Goal: Information Seeking & Learning: Learn about a topic

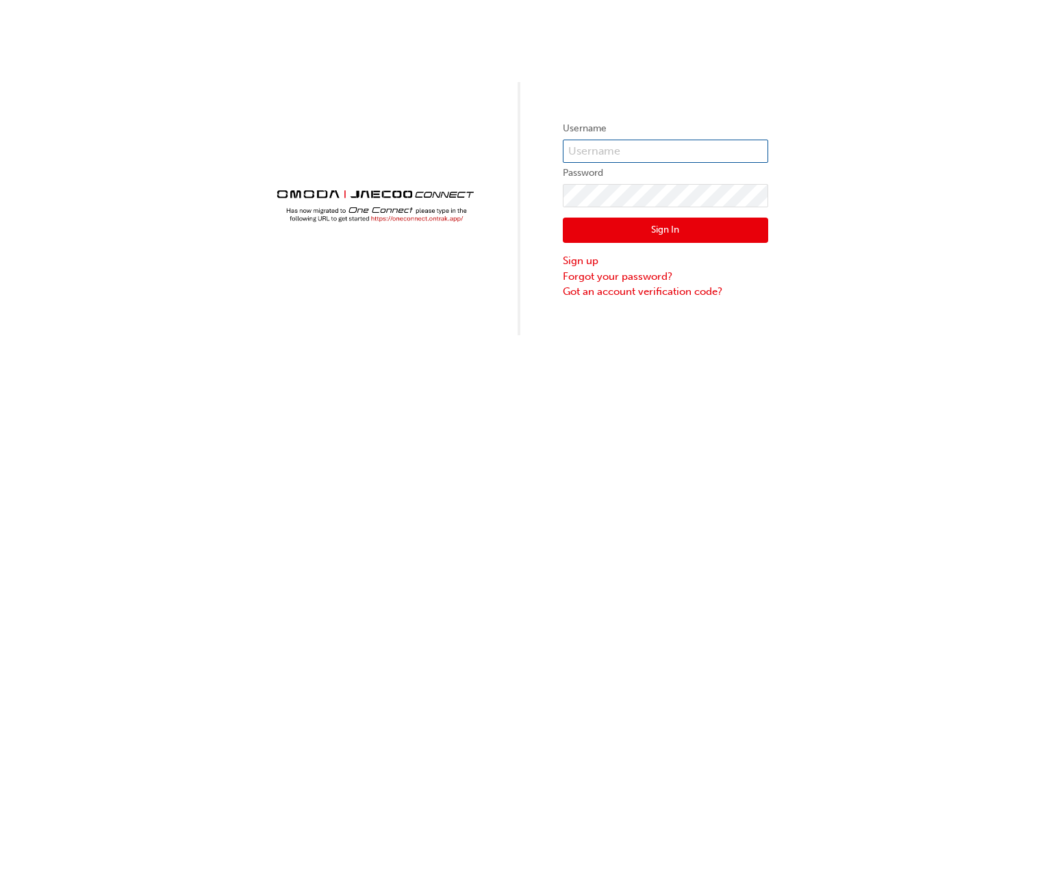
type input "OJAU164"
click at [681, 231] on button "Sign In" at bounding box center [665, 231] width 205 height 26
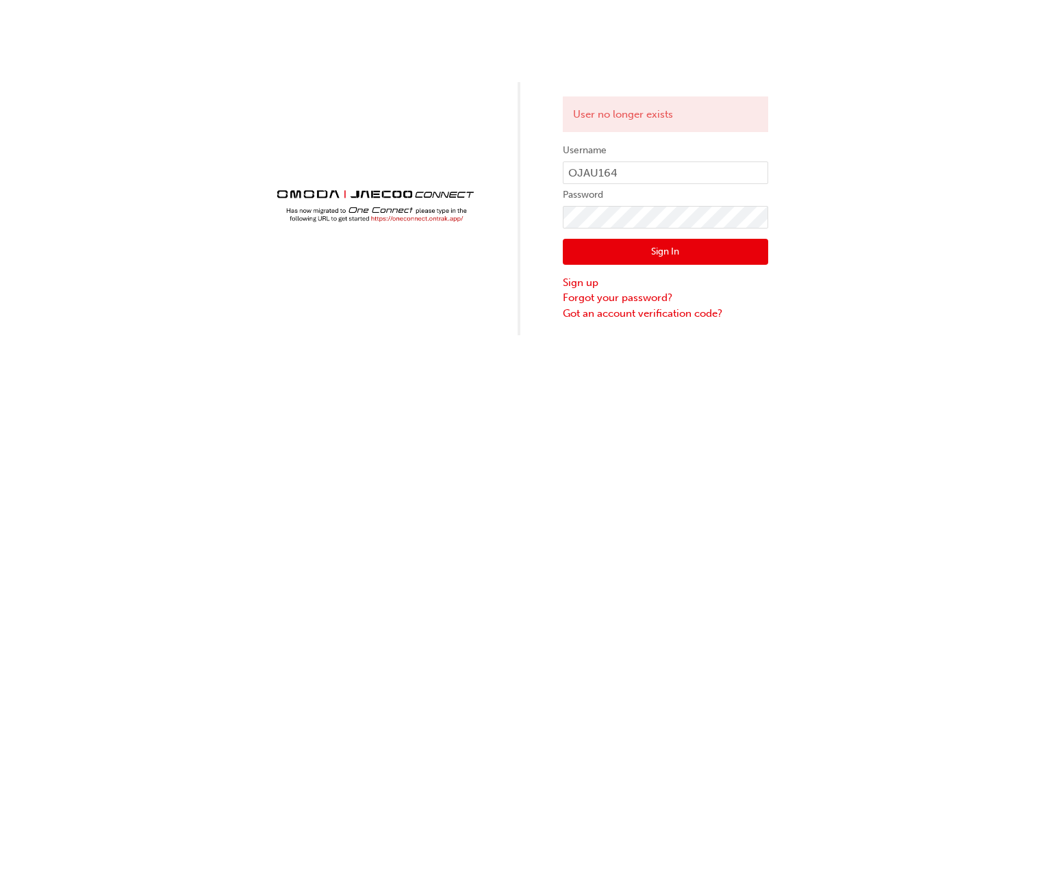
click at [429, 218] on img at bounding box center [374, 198] width 205 height 57
click at [395, 217] on img at bounding box center [374, 198] width 205 height 57
click at [398, 215] on img at bounding box center [374, 198] width 205 height 57
click at [404, 219] on img at bounding box center [374, 198] width 205 height 57
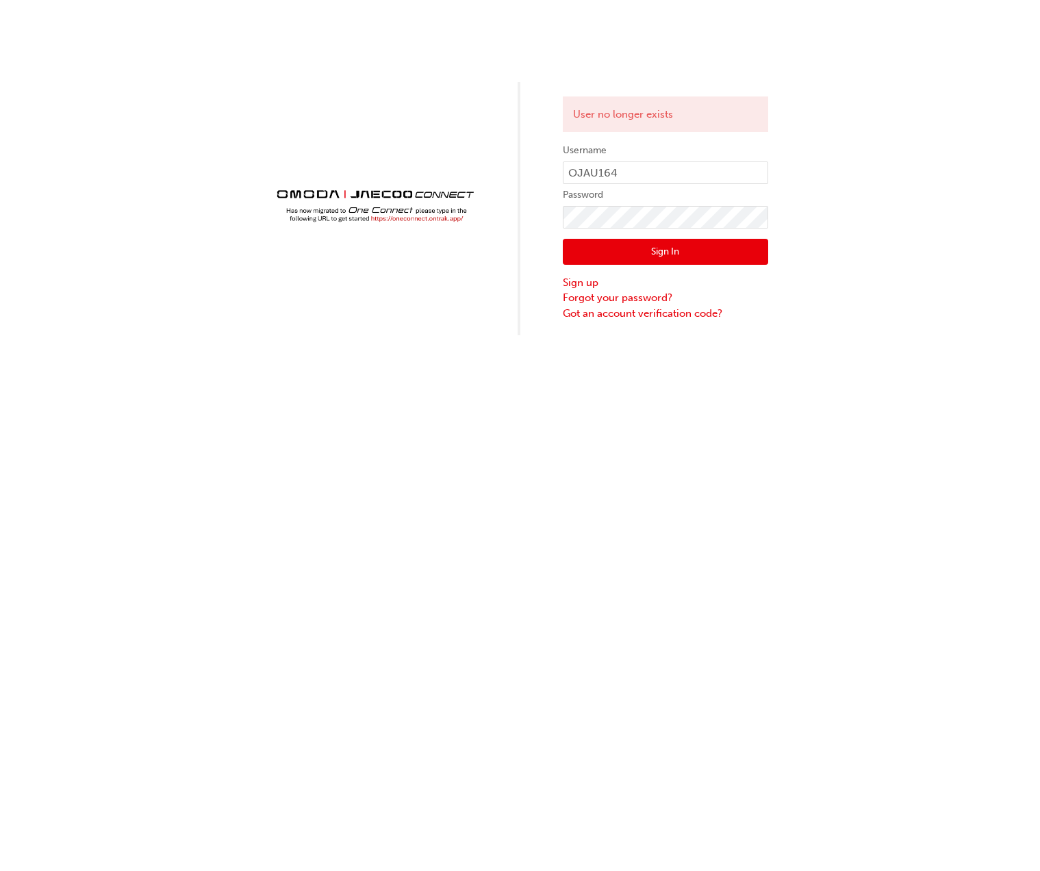
drag, startPoint x: 404, startPoint y: 219, endPoint x: 383, endPoint y: 240, distance: 29.5
click at [383, 240] on div at bounding box center [374, 208] width 205 height 77
click at [406, 207] on img at bounding box center [374, 198] width 205 height 57
click at [408, 207] on img at bounding box center [374, 198] width 205 height 57
click at [411, 198] on img at bounding box center [374, 198] width 205 height 57
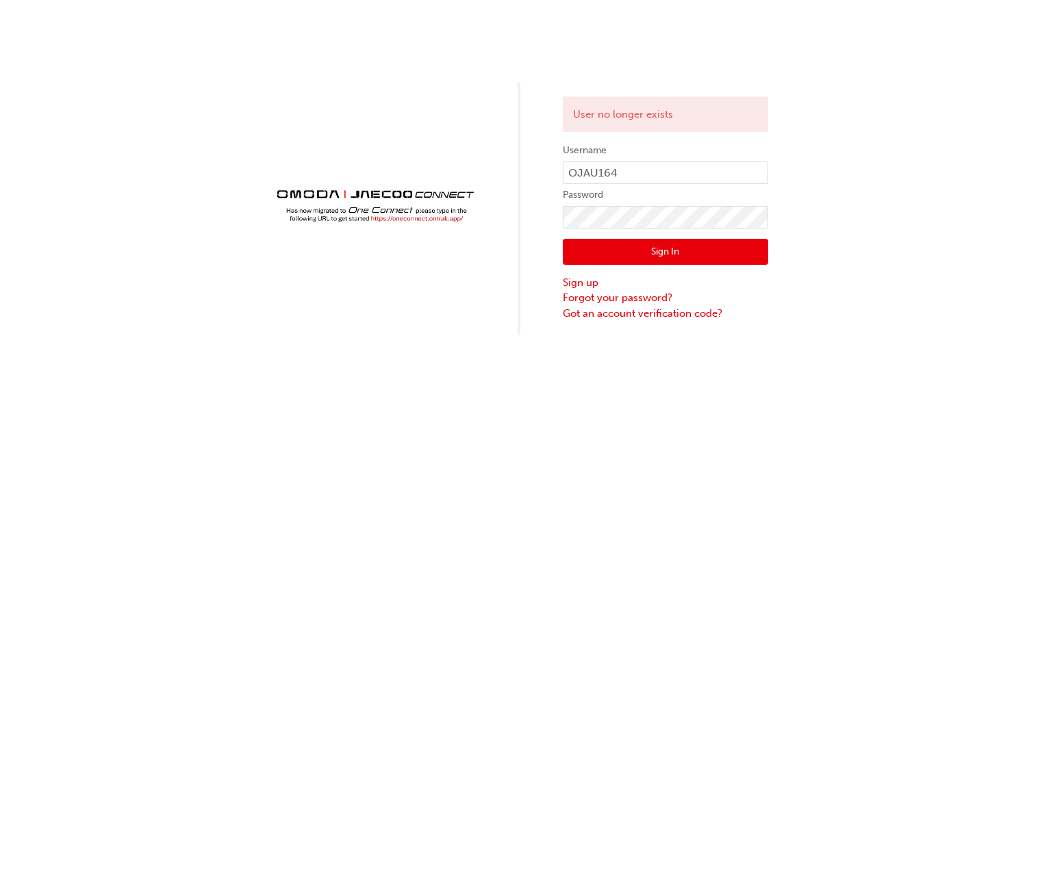
click at [465, 221] on img at bounding box center [374, 198] width 205 height 57
click at [466, 221] on img at bounding box center [374, 198] width 205 height 57
click at [509, 154] on div "User no longer exists Username OJAU164 Password Sign In Sign up Forgot your pas…" at bounding box center [520, 167] width 1040 height 335
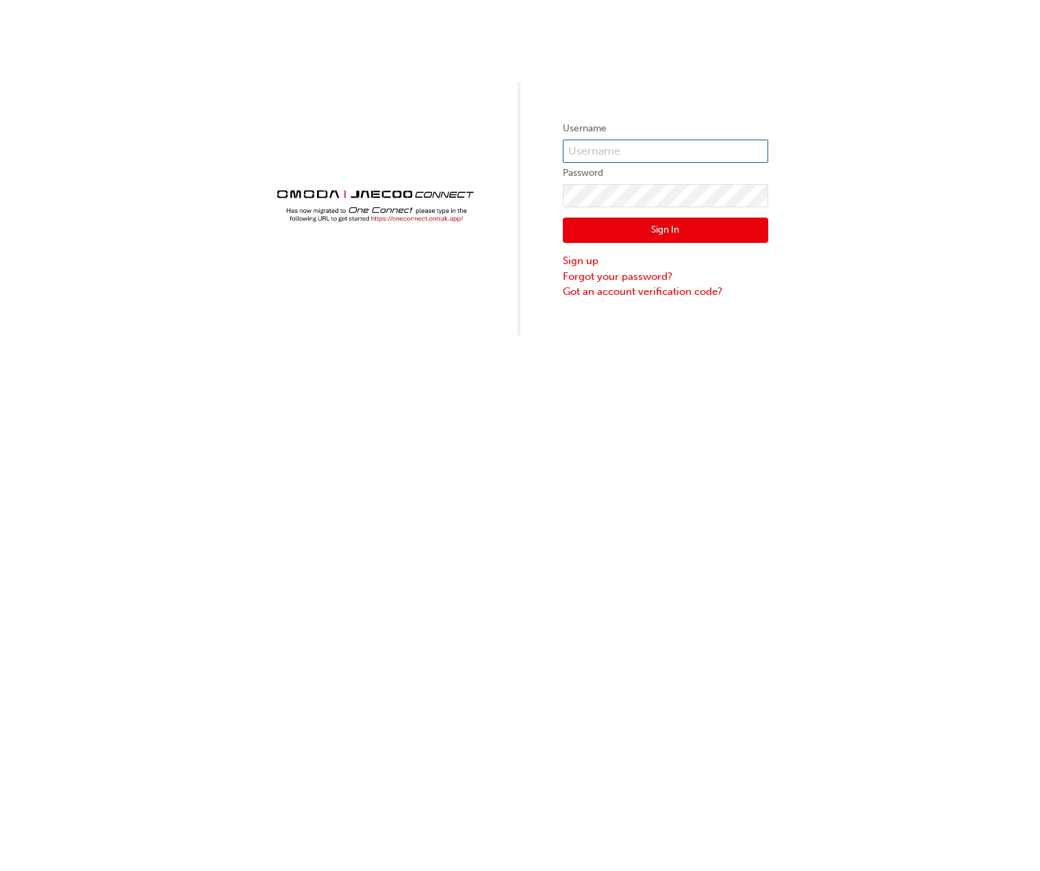
type input "OJAU164"
click at [437, 217] on img at bounding box center [374, 198] width 205 height 57
click at [437, 216] on img at bounding box center [374, 198] width 205 height 57
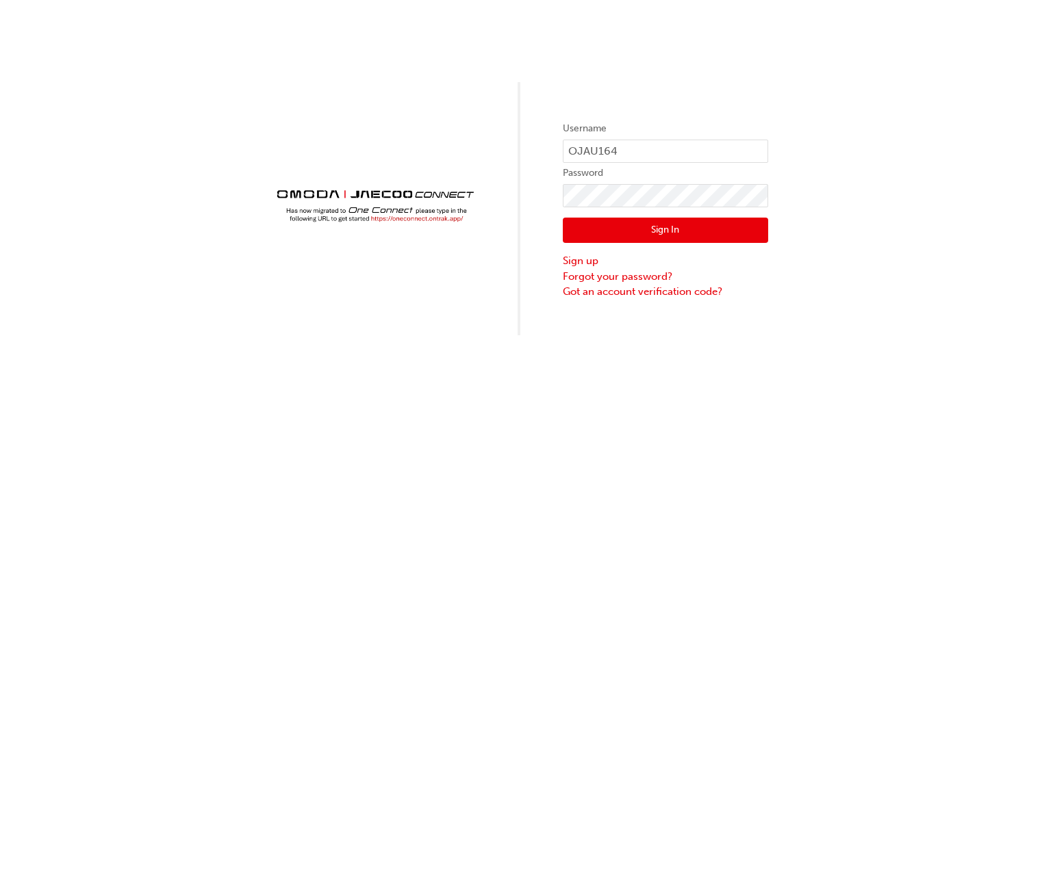
click at [437, 216] on img at bounding box center [374, 198] width 205 height 57
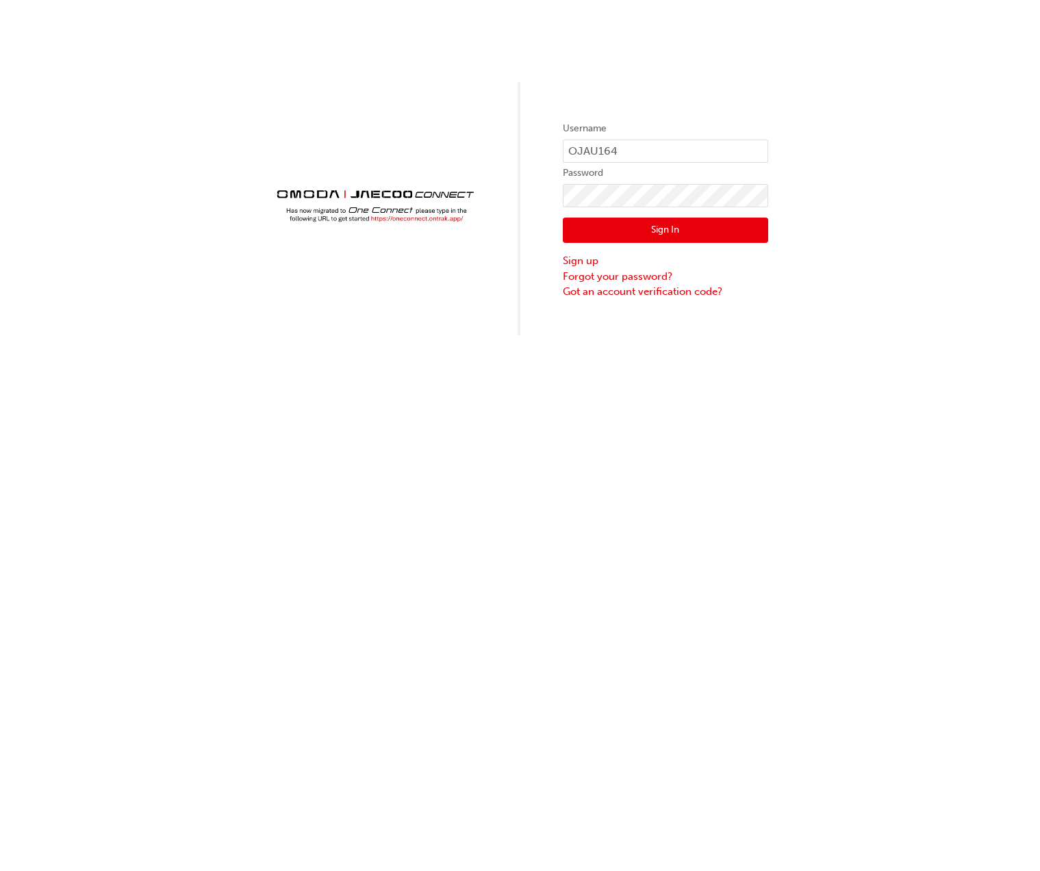
click at [437, 216] on img at bounding box center [374, 198] width 205 height 57
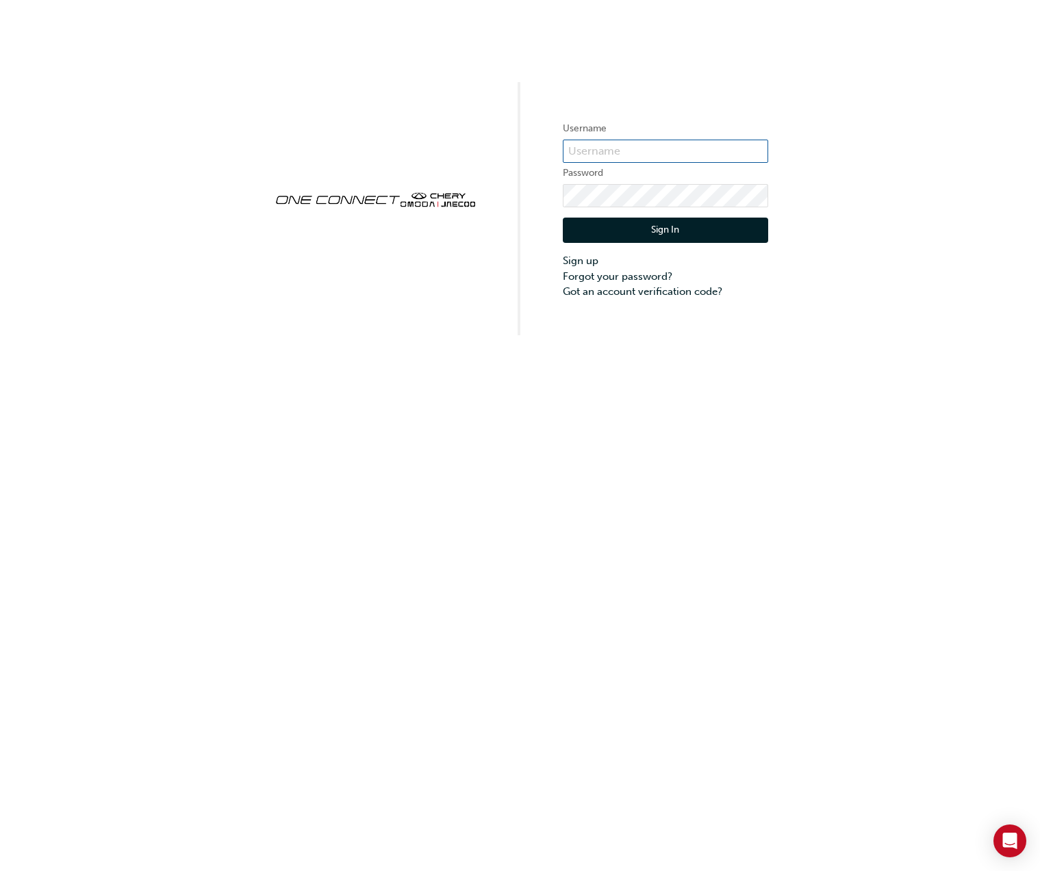
click at [615, 151] on input "text" at bounding box center [665, 151] width 205 height 23
type input "OJAU164"
click at [673, 231] on button "Sign In" at bounding box center [665, 231] width 205 height 26
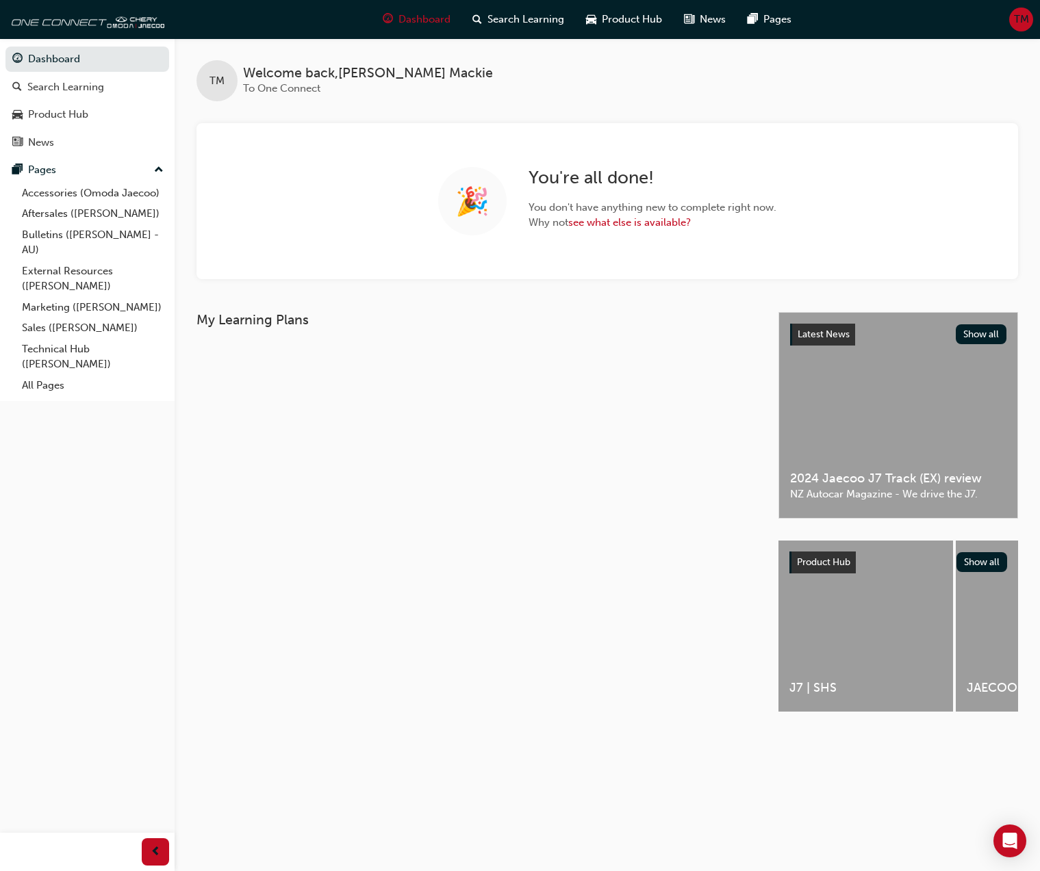
click at [530, 350] on div "My Learning Plans" at bounding box center [487, 524] width 582 height 424
click at [61, 86] on div "Search Learning" at bounding box center [65, 87] width 77 height 16
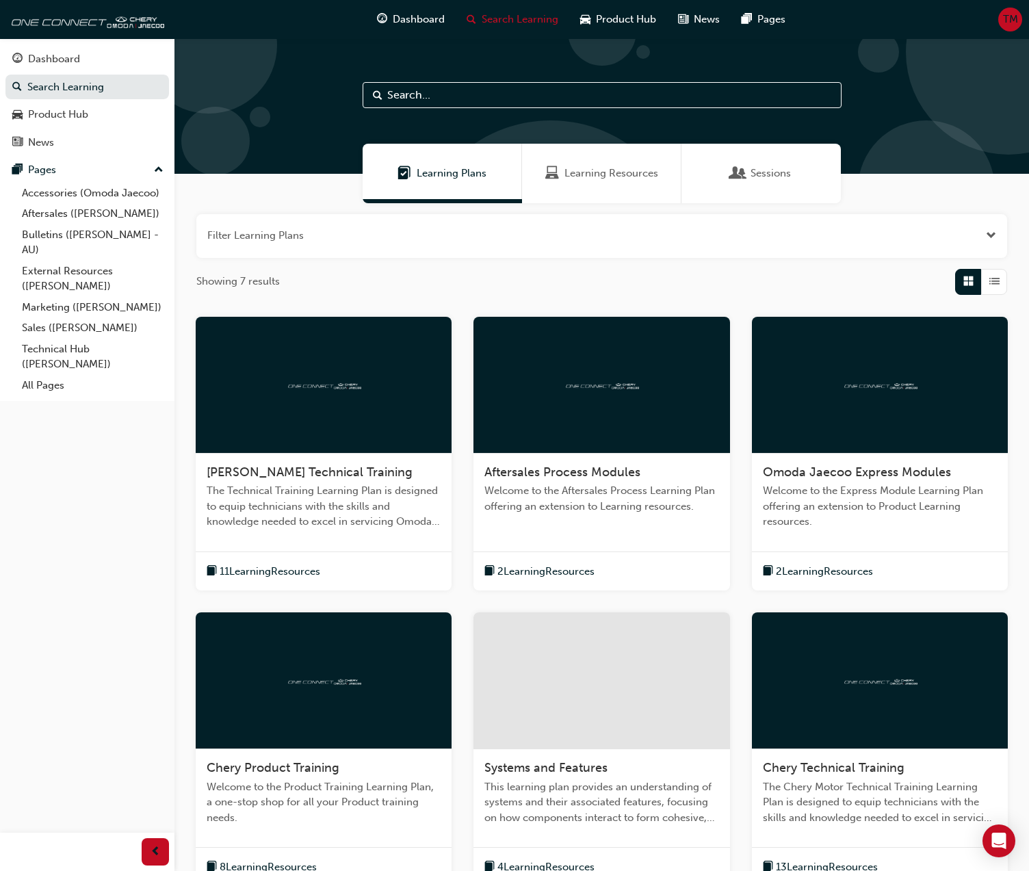
click at [595, 175] on span "Learning Resources" at bounding box center [612, 174] width 94 height 16
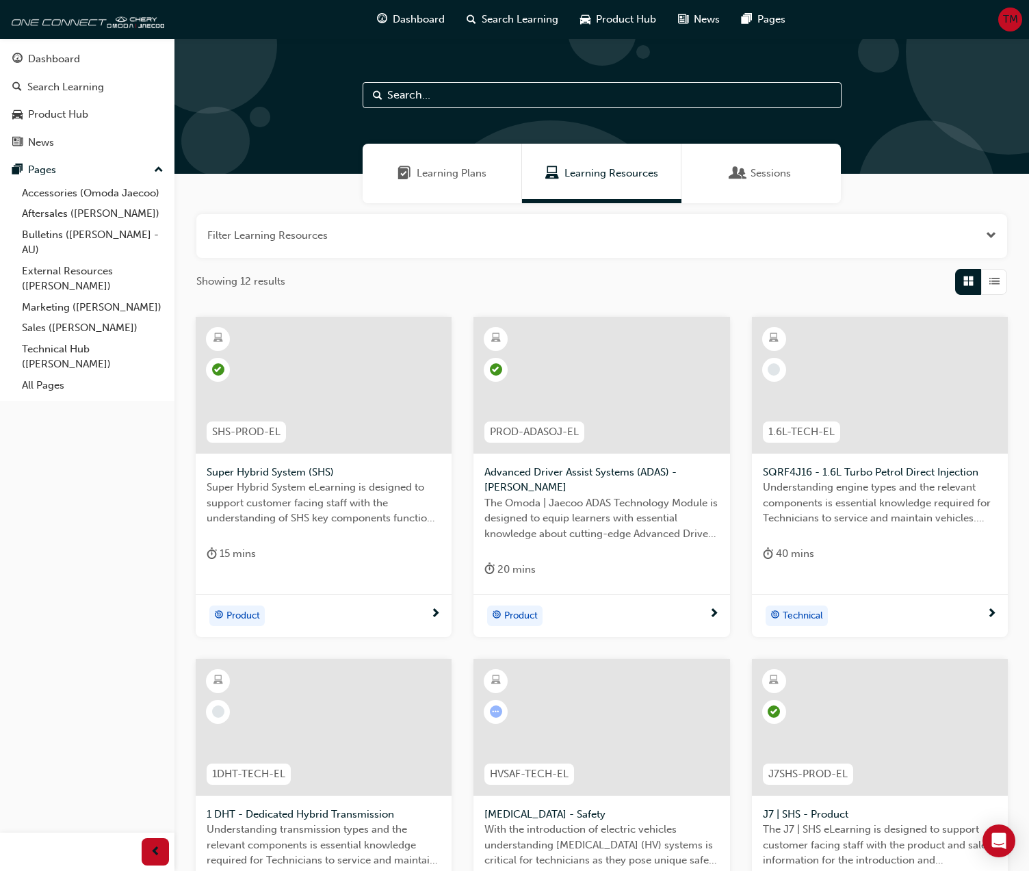
click at [741, 172] on span "Sessions" at bounding box center [739, 174] width 14 height 16
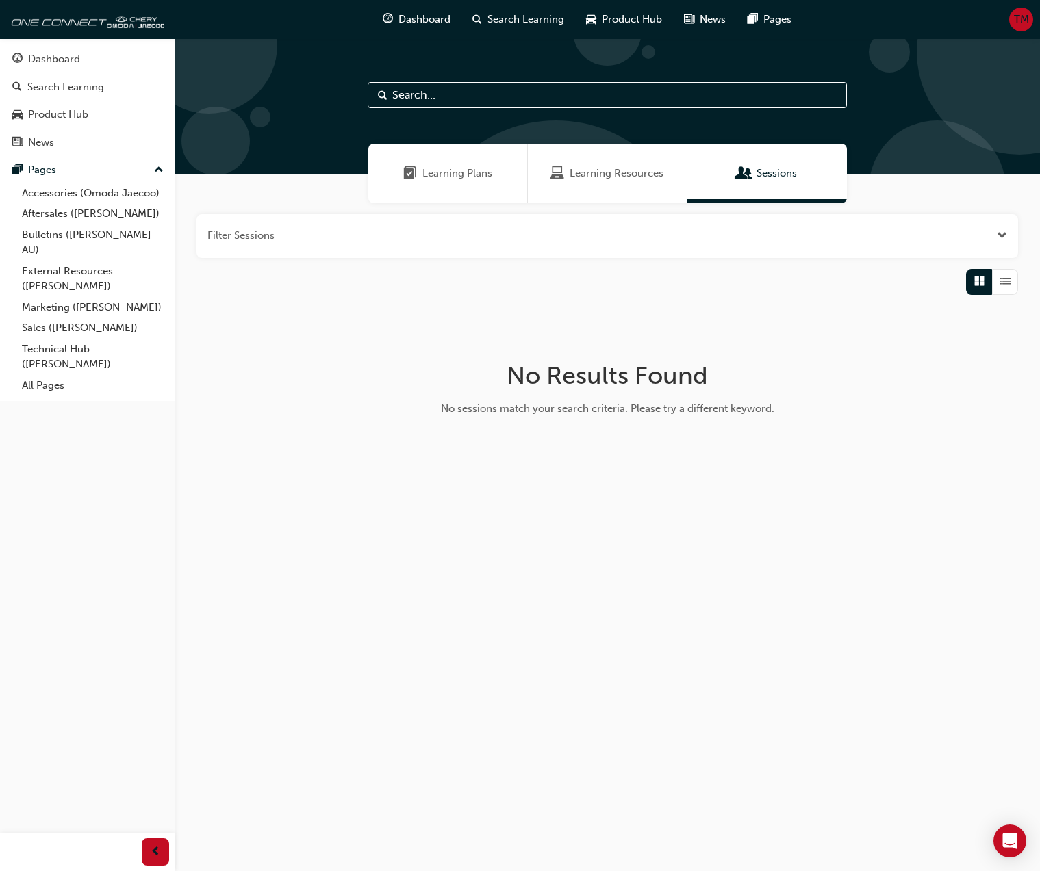
click at [471, 176] on span "Learning Plans" at bounding box center [457, 174] width 70 height 16
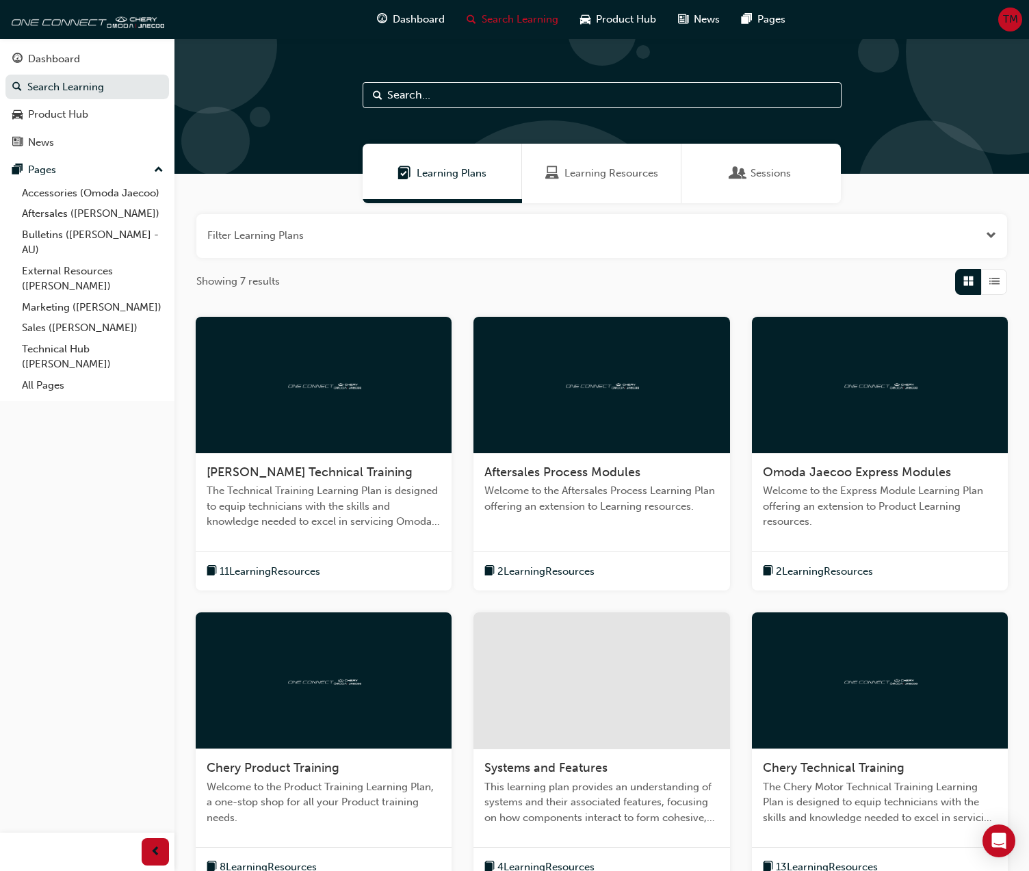
click at [997, 238] on button "button" at bounding box center [601, 236] width 811 height 44
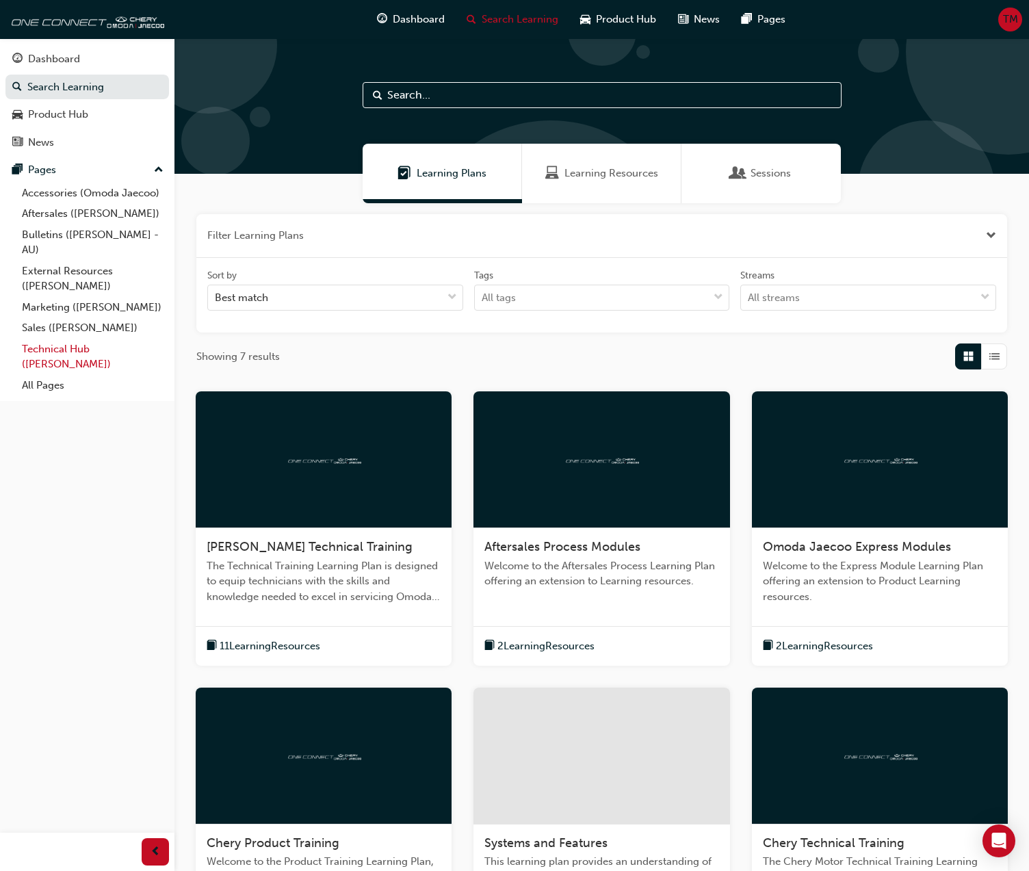
click at [53, 356] on link "Technical Hub ([PERSON_NAME])" at bounding box center [92, 357] width 153 height 36
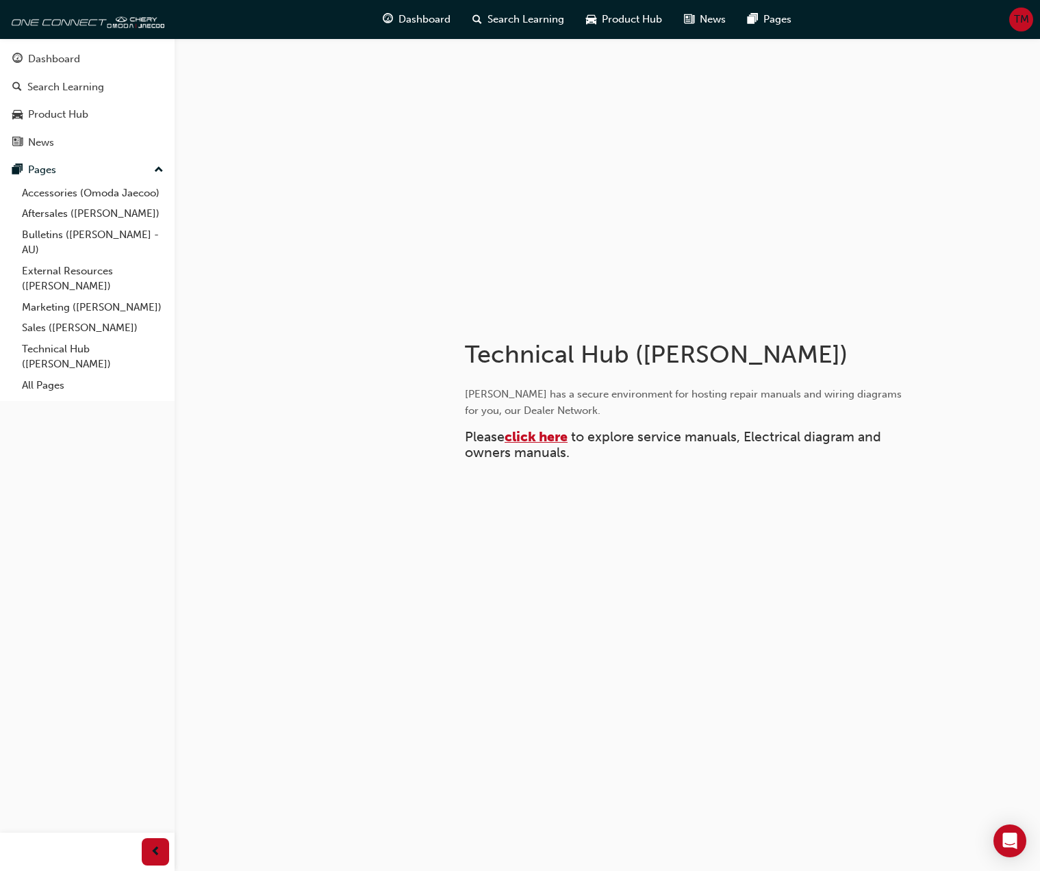
click at [533, 439] on span "click here" at bounding box center [535, 437] width 63 height 16
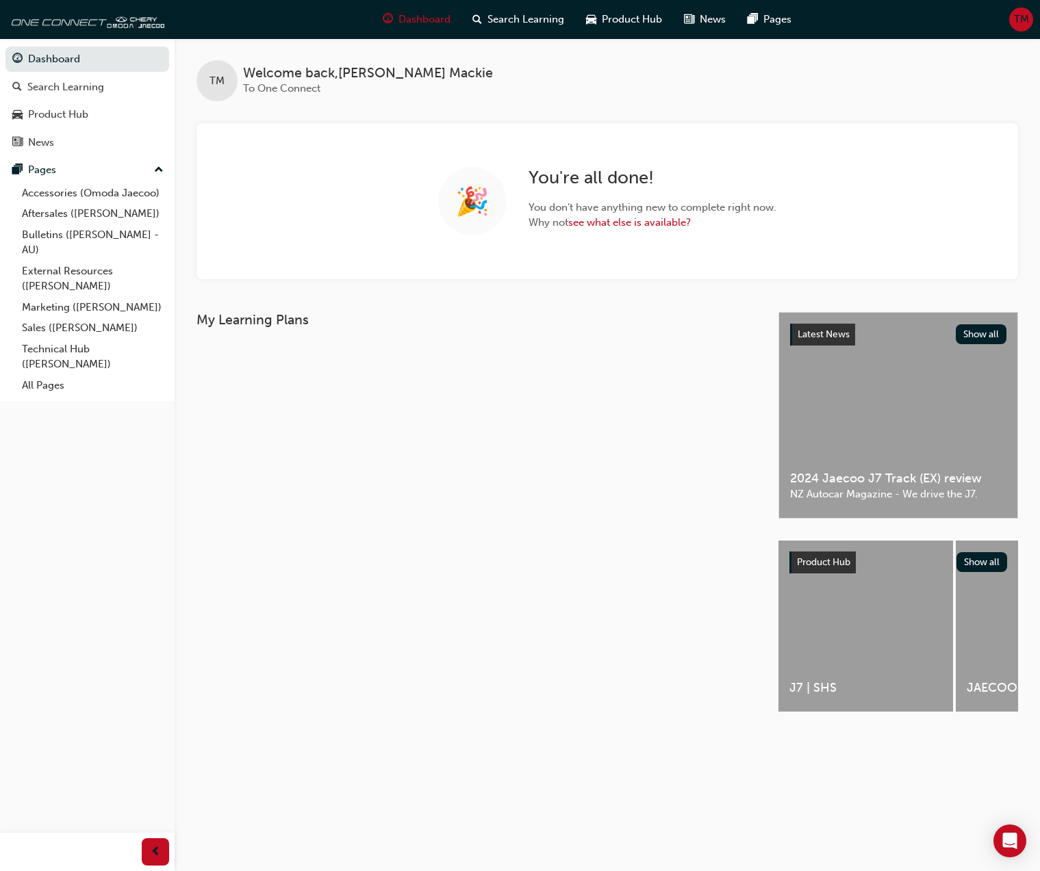
click at [1018, 23] on span "TM" at bounding box center [1021, 20] width 15 height 16
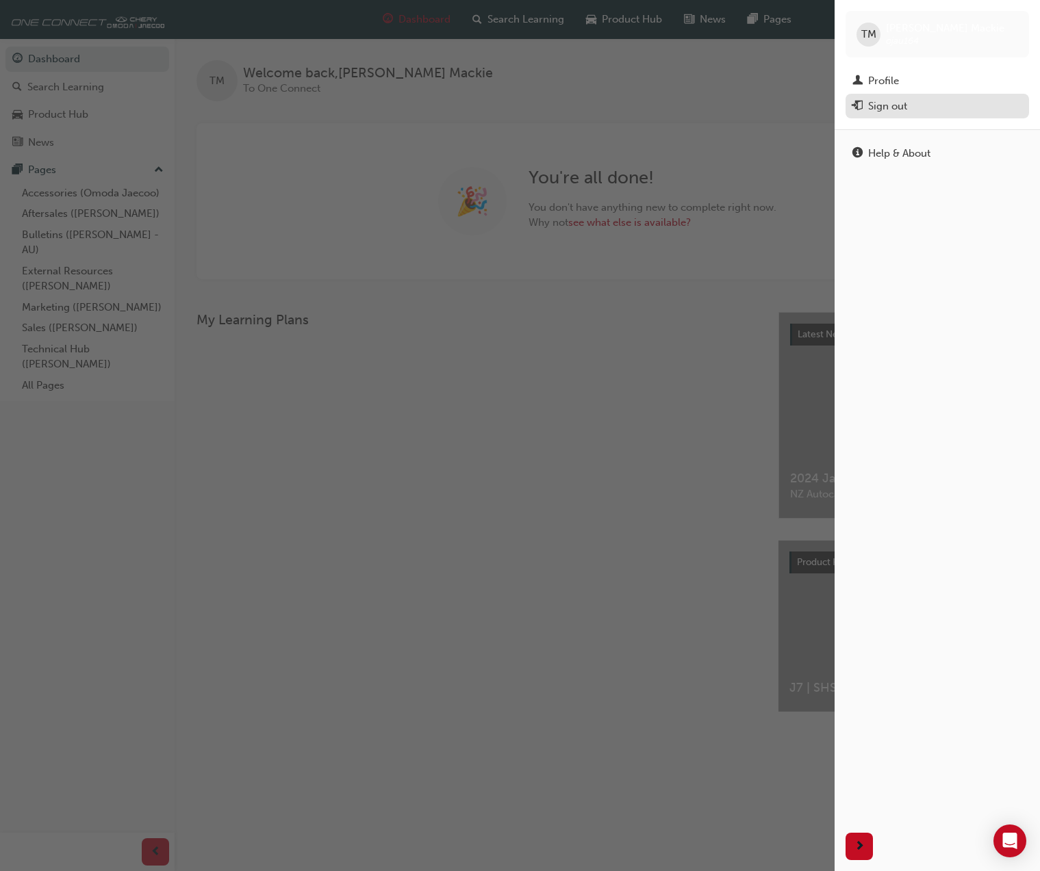
click at [907, 112] on div "Sign out" at bounding box center [887, 107] width 39 height 16
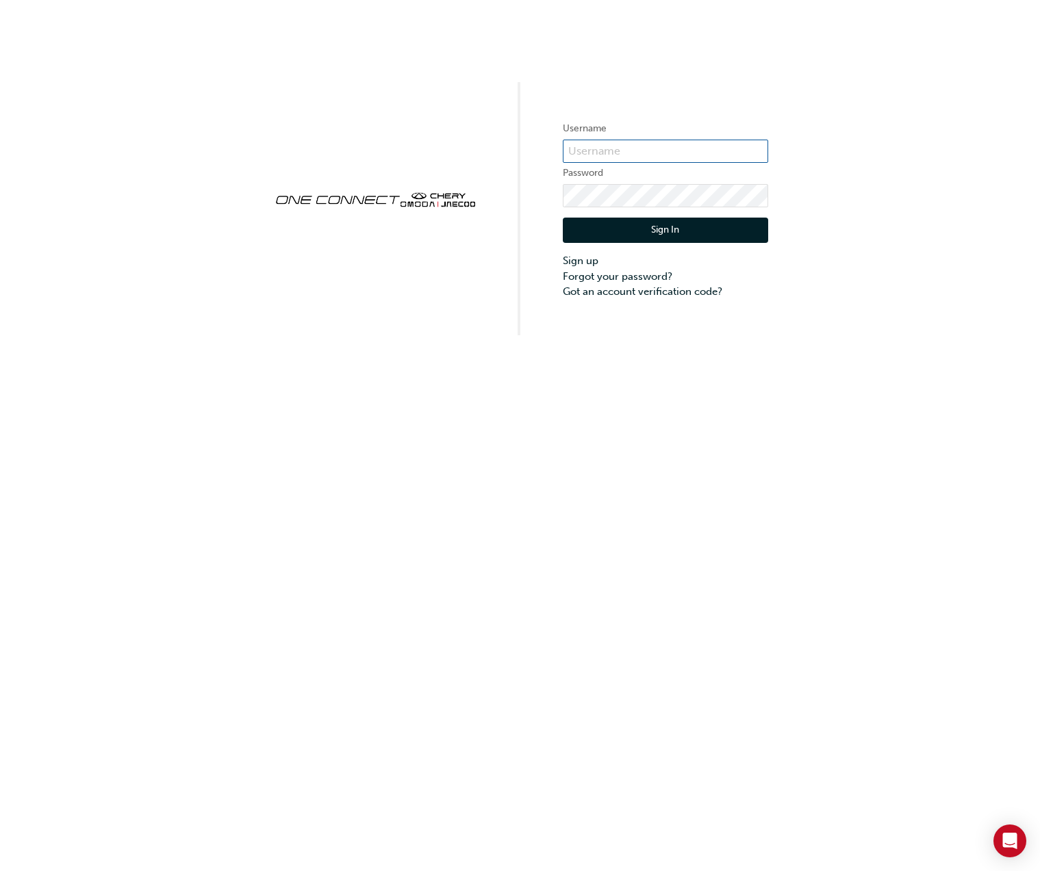
type input "OJAU164"
click at [563, 300] on div at bounding box center [563, 300] width 0 height 0
click at [705, 235] on button "Sign In" at bounding box center [665, 231] width 205 height 26
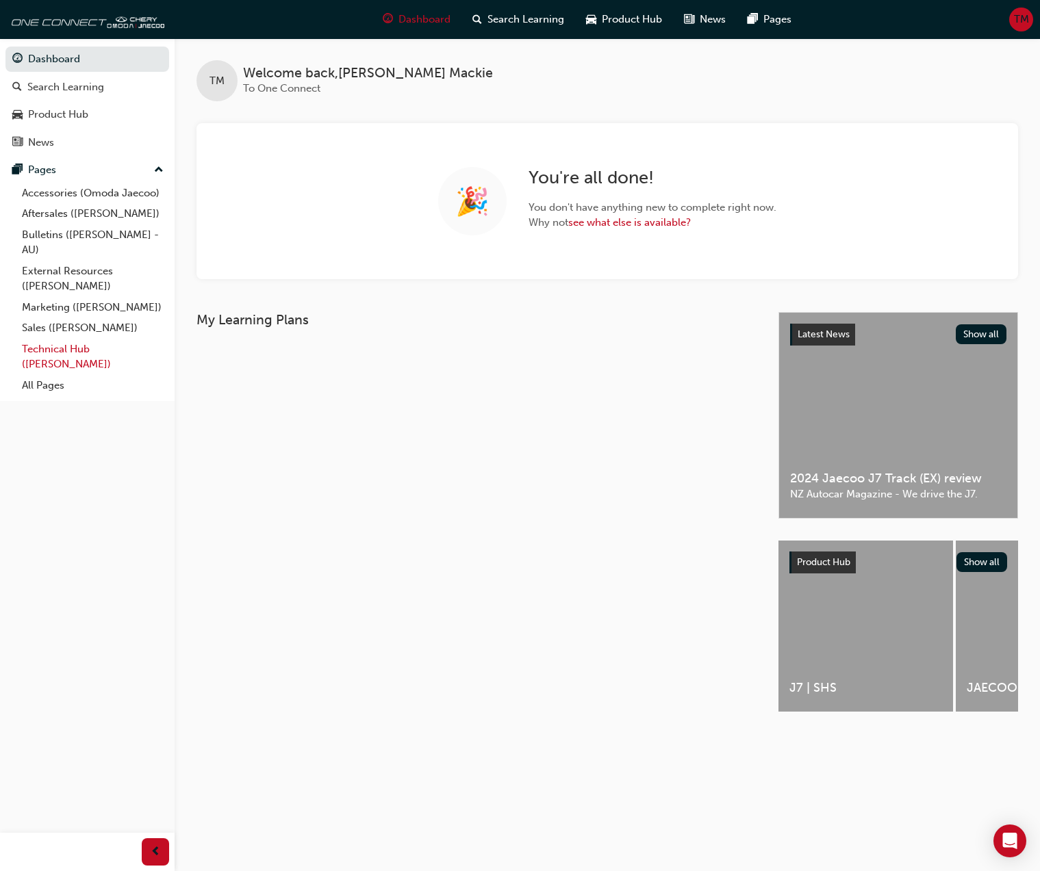
click at [111, 350] on link "Technical Hub ([PERSON_NAME])" at bounding box center [92, 357] width 153 height 36
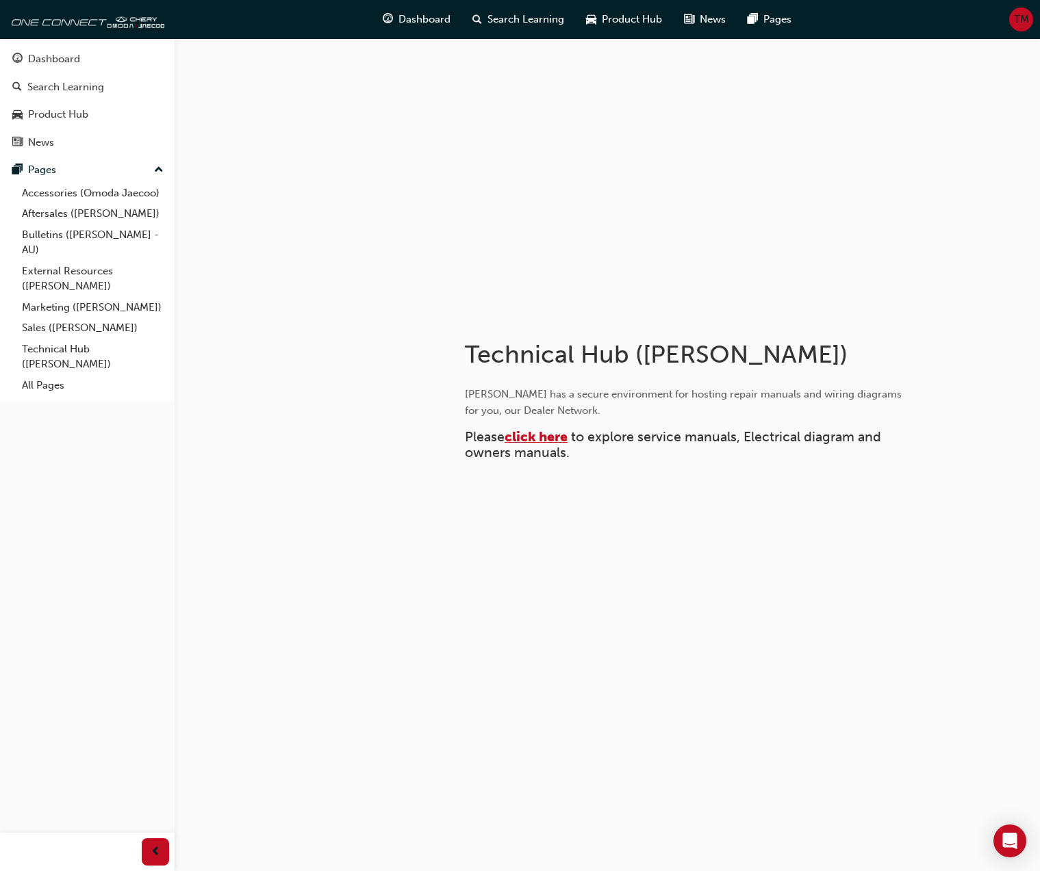
click at [536, 437] on span "click here" at bounding box center [535, 437] width 63 height 16
